Goal: Find specific page/section: Find specific page/section

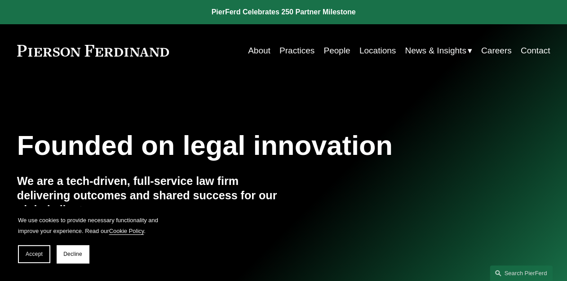
click at [340, 48] on link "People" at bounding box center [336, 50] width 27 height 17
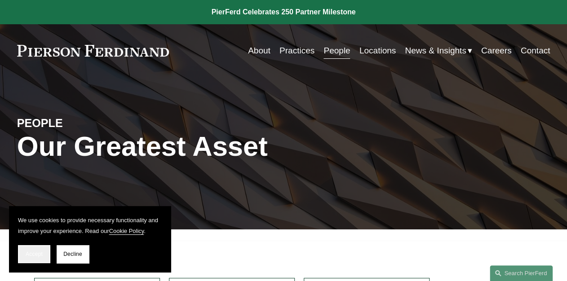
click at [18, 255] on button "Accept" at bounding box center [34, 254] width 32 height 18
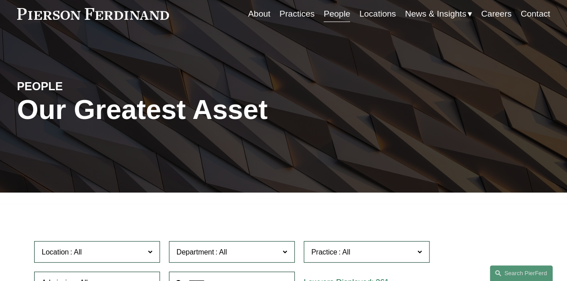
scroll to position [108, 0]
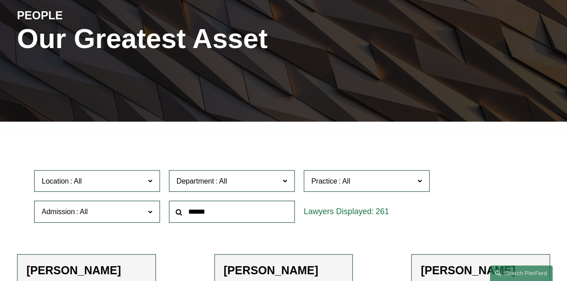
click at [198, 214] on input "text" at bounding box center [232, 212] width 126 height 22
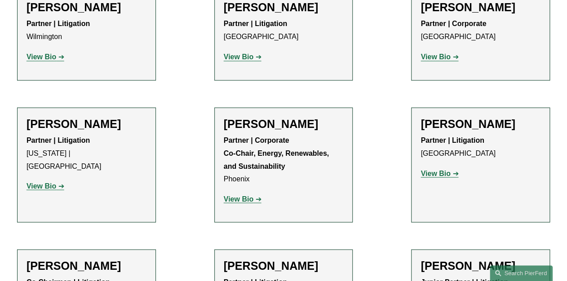
scroll to position [647, 0]
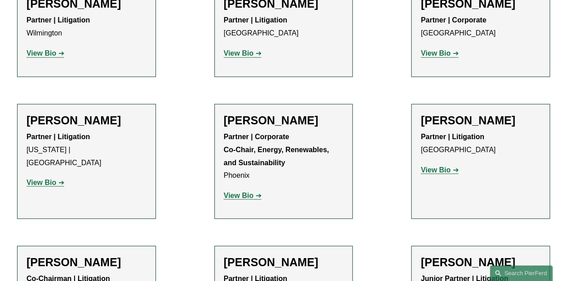
type input "***"
click at [240, 196] on strong "View Bio" at bounding box center [239, 195] width 30 height 8
